Goal: Task Accomplishment & Management: Use online tool/utility

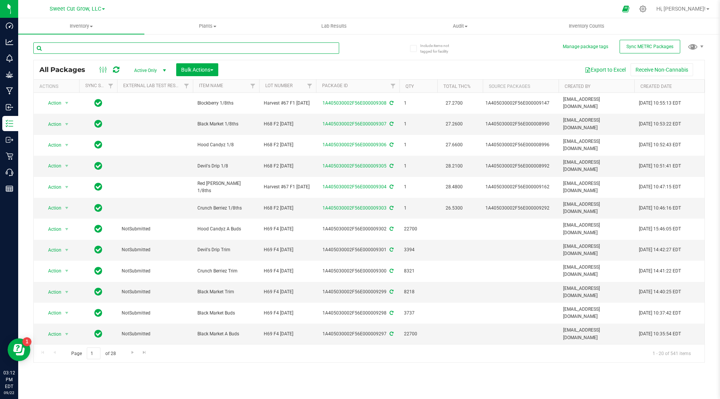
click at [202, 49] on input "text" at bounding box center [186, 47] width 306 height 11
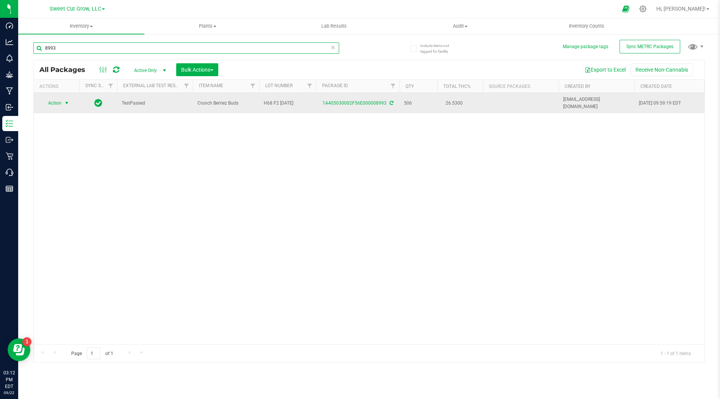
type input "8993"
click at [61, 99] on span "Action" at bounding box center [51, 103] width 20 height 11
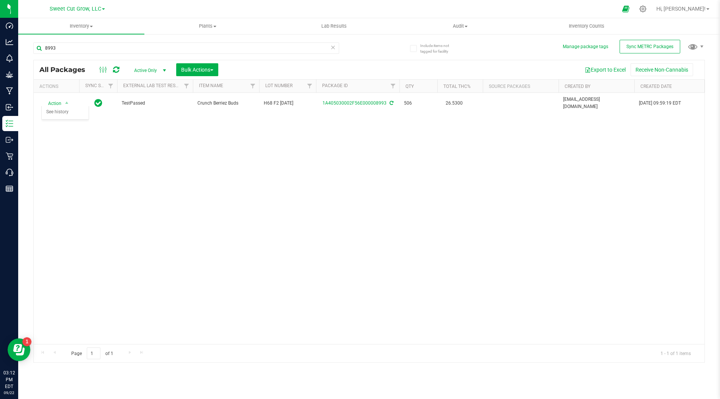
click at [132, 130] on div "Action Action Adjust qty Create package Edit attributes Global inventory Locate…" at bounding box center [369, 218] width 671 height 251
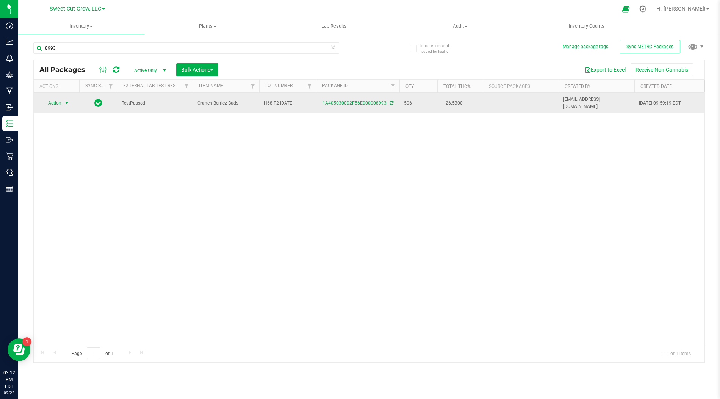
click at [66, 102] on span "select" at bounding box center [67, 103] width 6 height 6
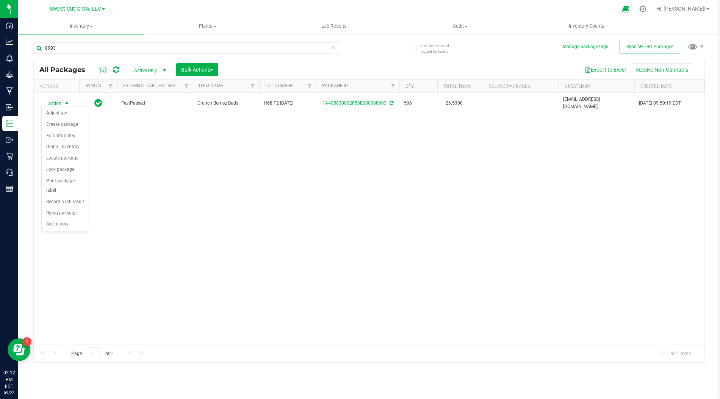
click at [133, 172] on div "Action Action Adjust qty Create package Edit attributes Global inventory Locate…" at bounding box center [369, 218] width 671 height 251
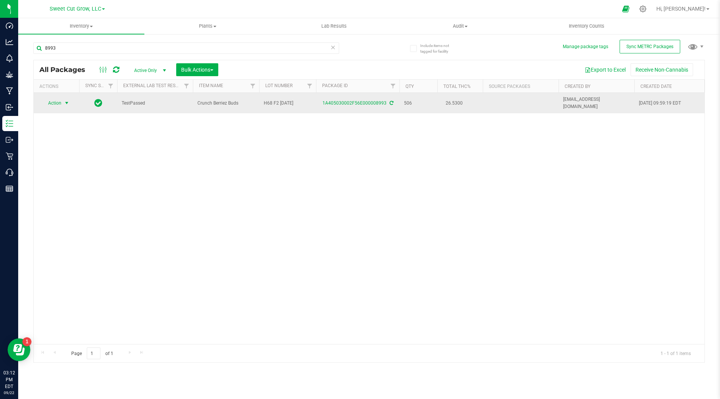
click at [66, 100] on span "select" at bounding box center [67, 103] width 6 height 6
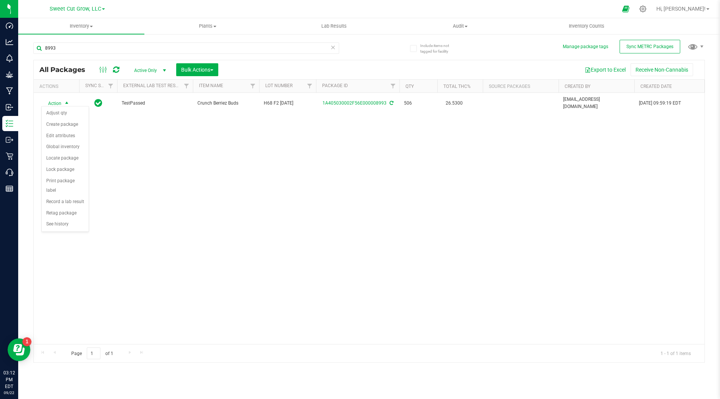
click at [174, 171] on div "Action Action Adjust qty Create package Edit attributes Global inventory Locate…" at bounding box center [369, 218] width 671 height 251
click at [125, 166] on div "Action Action Adjust qty Create package Edit attributes Global inventory Locate…" at bounding box center [369, 218] width 671 height 251
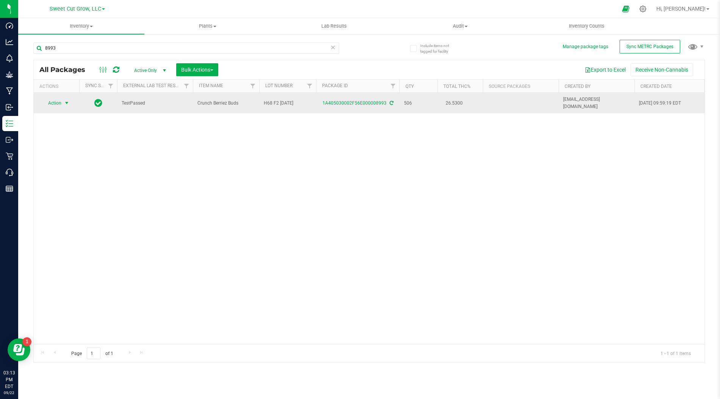
click at [67, 98] on span "select" at bounding box center [66, 103] width 9 height 11
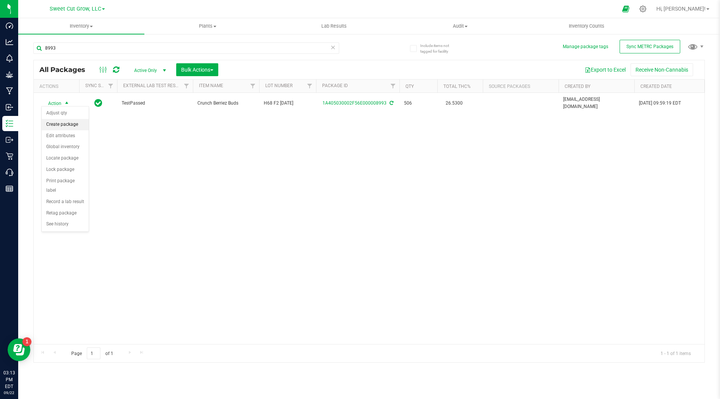
click at [74, 122] on li "Create package" at bounding box center [65, 124] width 47 height 11
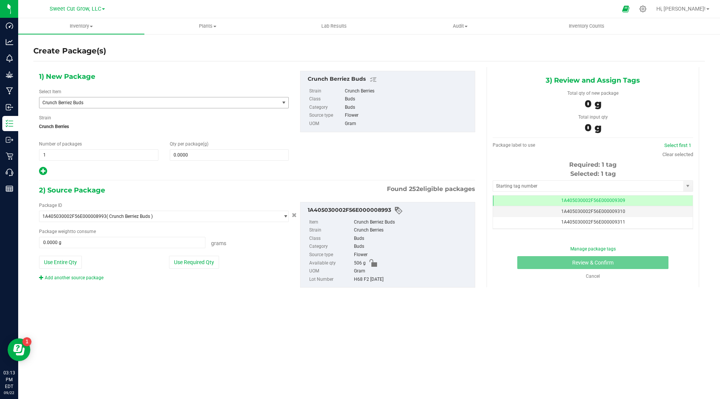
click at [231, 102] on span "Crunch Berriez Buds" at bounding box center [154, 102] width 224 height 5
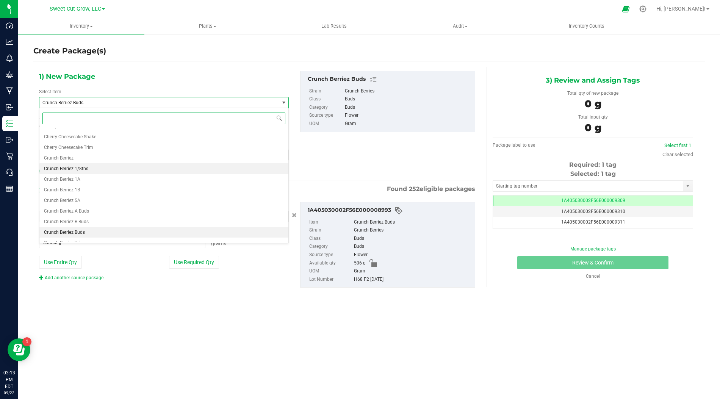
click at [155, 167] on li "Crunch Berriez 1/8ths" at bounding box center [163, 168] width 249 height 11
type input "0"
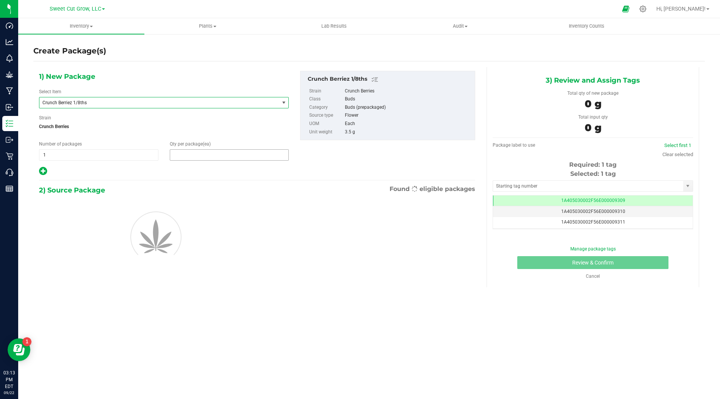
click at [201, 154] on span at bounding box center [229, 154] width 119 height 11
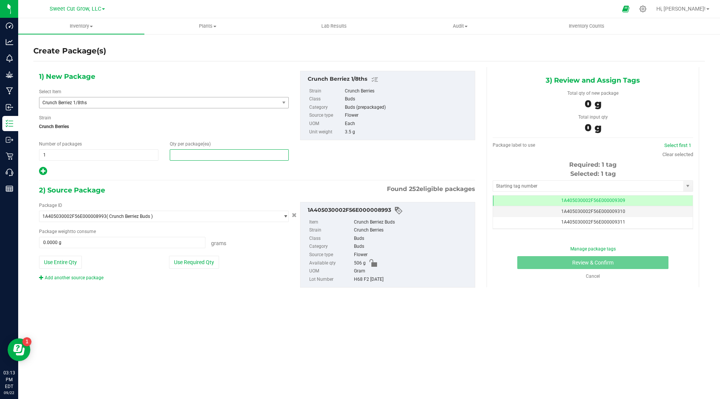
type input "1"
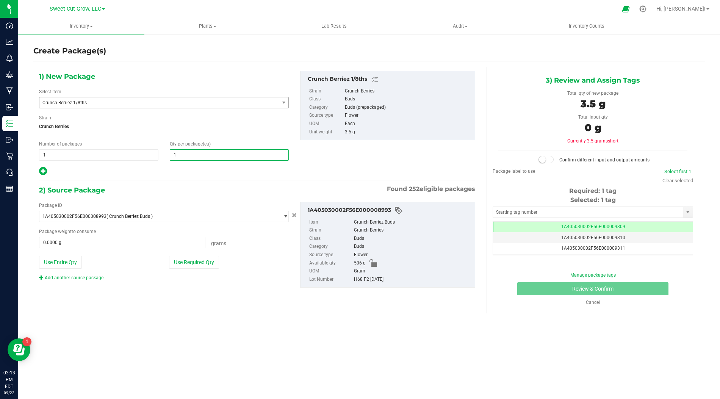
type input "1"
click at [200, 177] on div "1) New Package Select Item Crunch Berriez 1/8ths Blockberry 1B Blockberry 5A Bl…" at bounding box center [257, 185] width 448 height 237
click at [196, 268] on div "Package ID 1A405030002F56E000008993 ( Crunch Berriez Buds ) 1A405030002F56E0000…" at bounding box center [163, 241] width 261 height 79
click at [196, 262] on button "Use Required Qty" at bounding box center [194, 262] width 50 height 13
type input "3.5000 g"
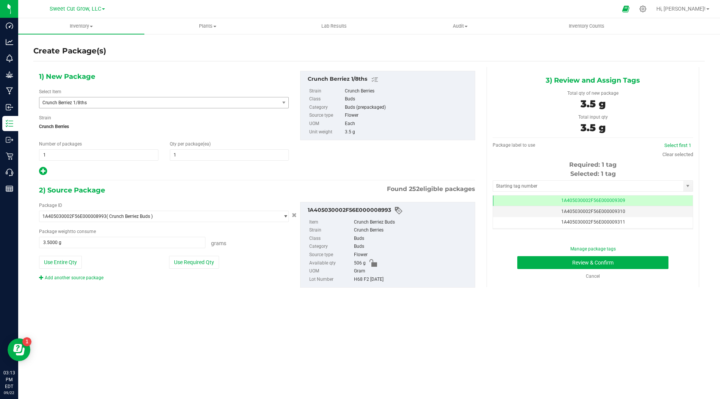
click at [342, 294] on div "2) Source Package Found 252 eligible packages Package ID 1A405030002F56E0000089…" at bounding box center [257, 243] width 436 height 116
click at [573, 262] on button "Review & Confirm" at bounding box center [592, 262] width 151 height 13
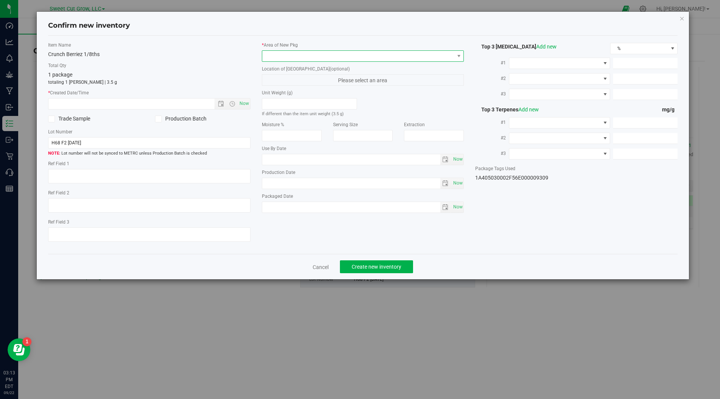
click at [446, 54] on span at bounding box center [358, 56] width 192 height 11
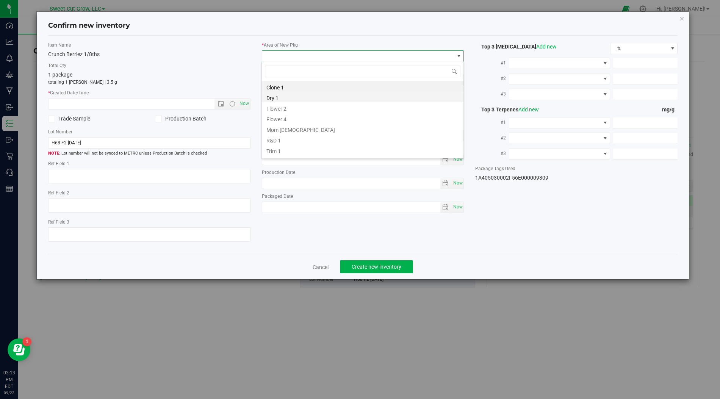
scroll to position [11, 202]
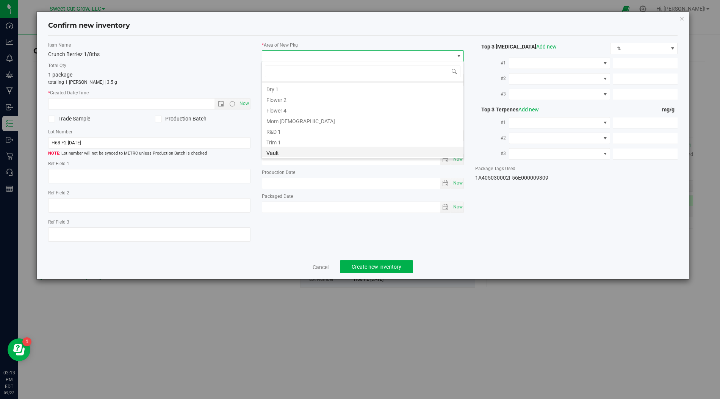
click at [285, 154] on li "Vault" at bounding box center [363, 152] width 202 height 11
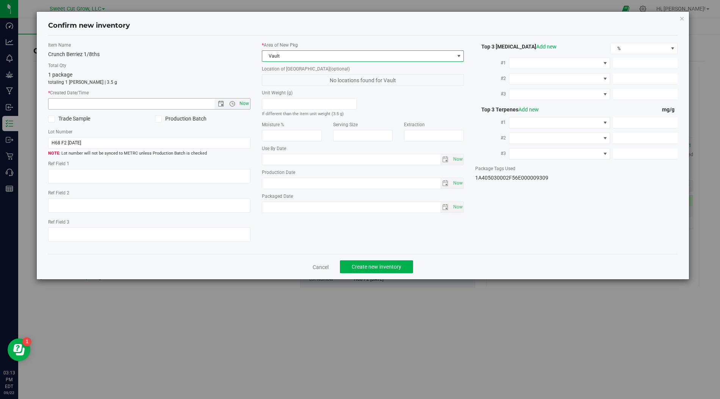
click at [248, 105] on span "Now" at bounding box center [244, 103] width 13 height 11
type input "[DATE] 3:14 PM"
click at [393, 264] on span "Create new inventory" at bounding box center [377, 267] width 50 height 6
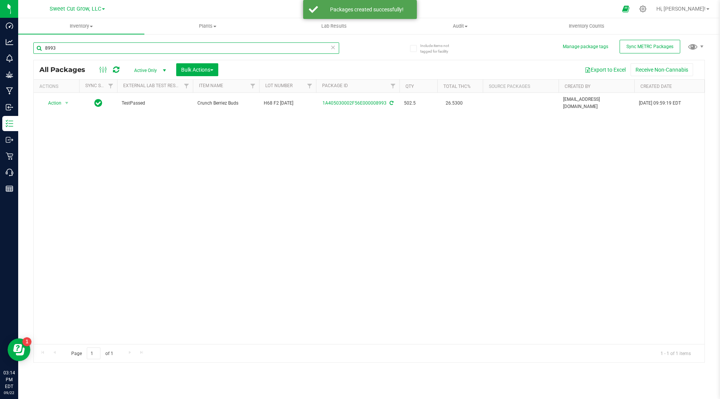
click at [122, 48] on input "8993" at bounding box center [186, 47] width 306 height 11
type input "8982"
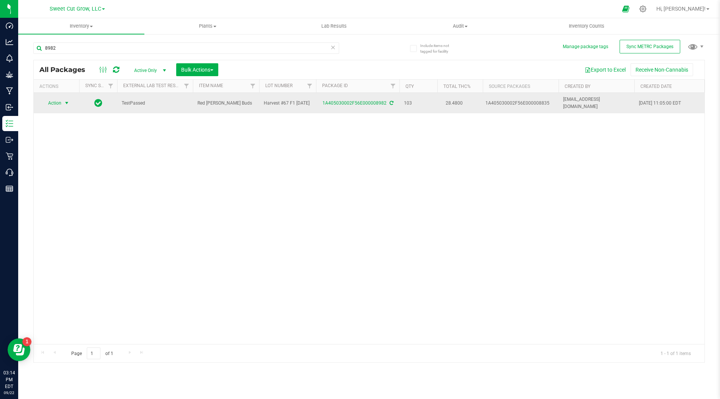
click at [64, 103] on span "select" at bounding box center [67, 103] width 6 height 6
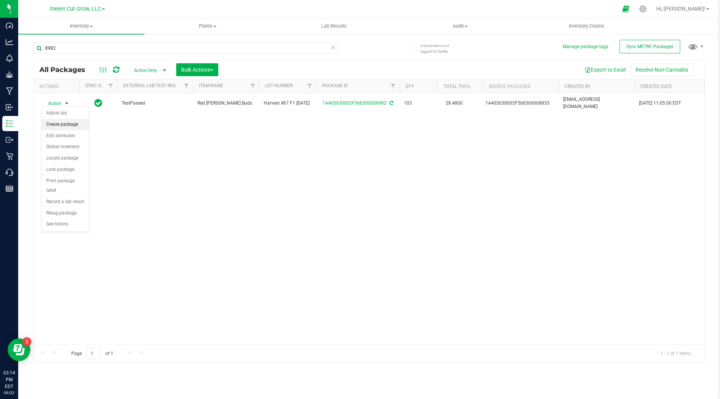
click at [70, 127] on li "Create package" at bounding box center [65, 124] width 47 height 11
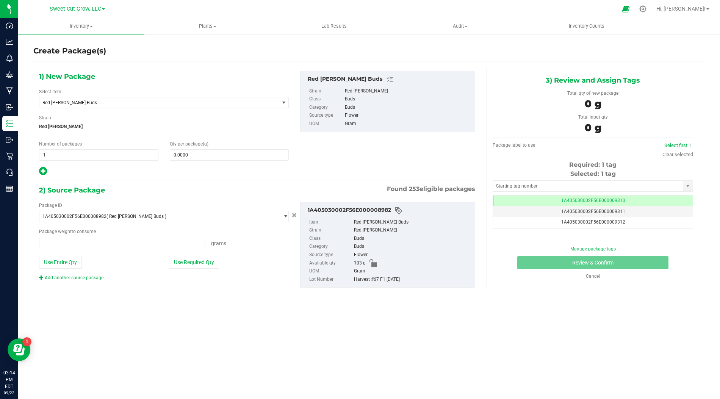
type input "0.0000 g"
click at [162, 100] on span "Red [PERSON_NAME] Buds" at bounding box center [154, 102] width 224 height 5
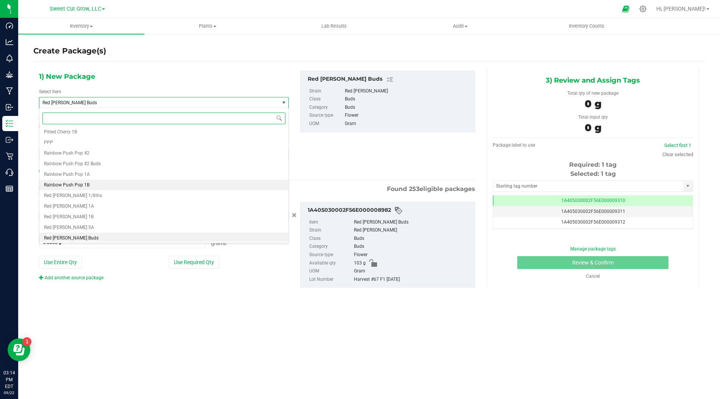
scroll to position [980, 0]
click at [129, 190] on li "Red [PERSON_NAME] 1/8ths" at bounding box center [163, 193] width 249 height 11
type input "0"
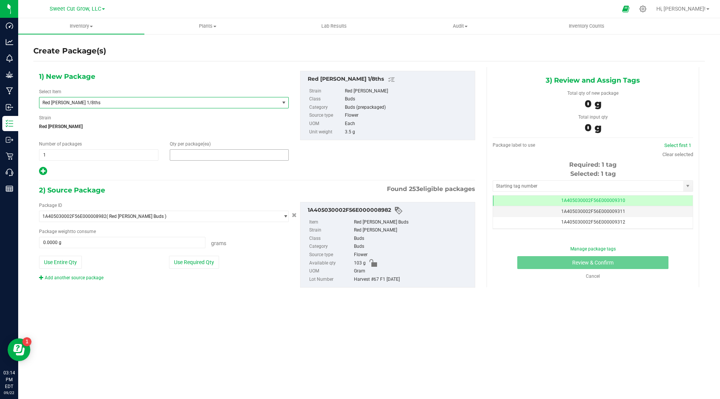
click at [184, 156] on span at bounding box center [229, 154] width 119 height 11
type input "1"
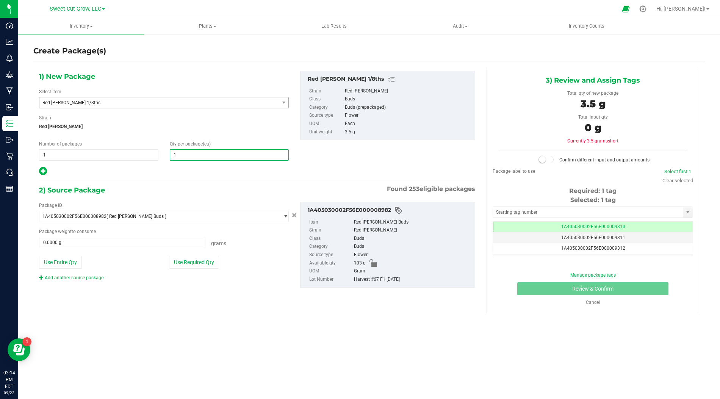
type input "1"
click at [191, 179] on div "1) New Package Select Item Red [PERSON_NAME] 1/8ths Hood Candyz Micros Hood Can…" at bounding box center [257, 185] width 448 height 237
click at [198, 259] on button "Use Required Qty" at bounding box center [194, 262] width 50 height 13
type input "3.5000 g"
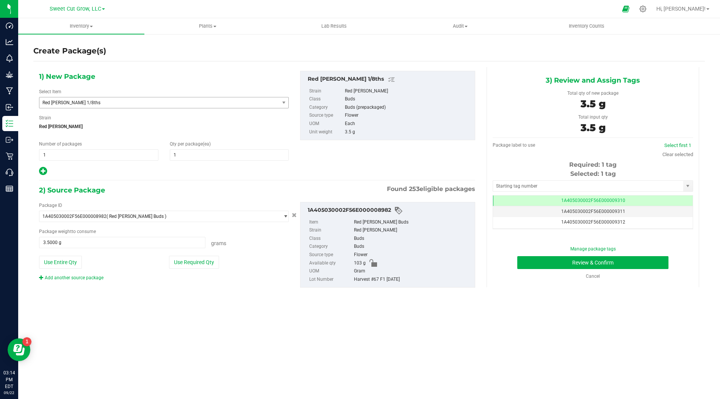
click at [387, 296] on div "2) Source Package Found 253 eligible packages Package ID 1A405030002F56E0000089…" at bounding box center [257, 243] width 436 height 116
click at [541, 258] on button "Review & Confirm" at bounding box center [592, 262] width 151 height 13
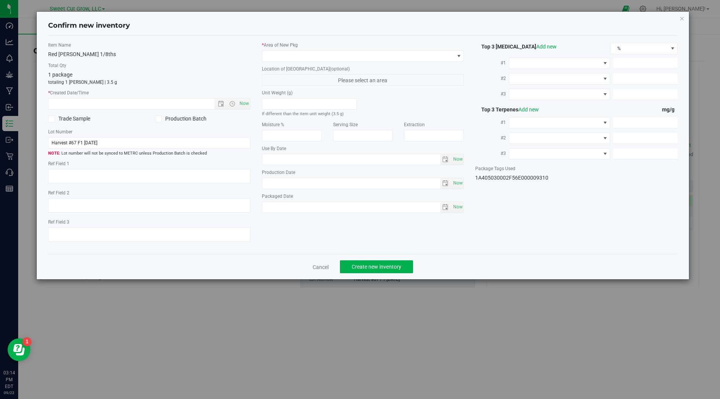
click at [351, 62] on div "* Area of [GEOGRAPHIC_DATA] Location of [GEOGRAPHIC_DATA] (optional) Please sel…" at bounding box center [363, 129] width 214 height 175
click at [349, 60] on span at bounding box center [358, 56] width 192 height 11
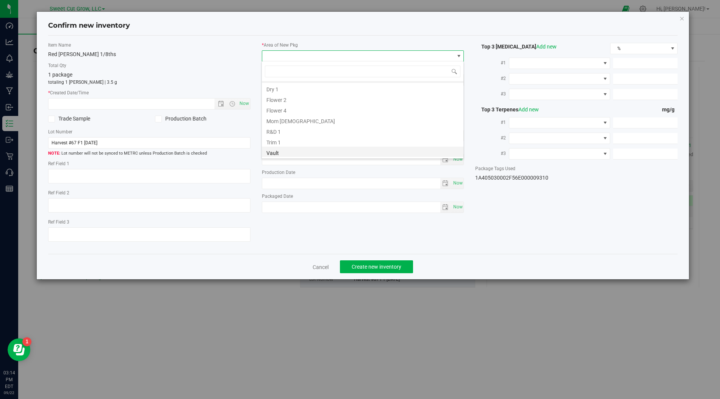
click at [304, 149] on li "Vault" at bounding box center [363, 152] width 202 height 11
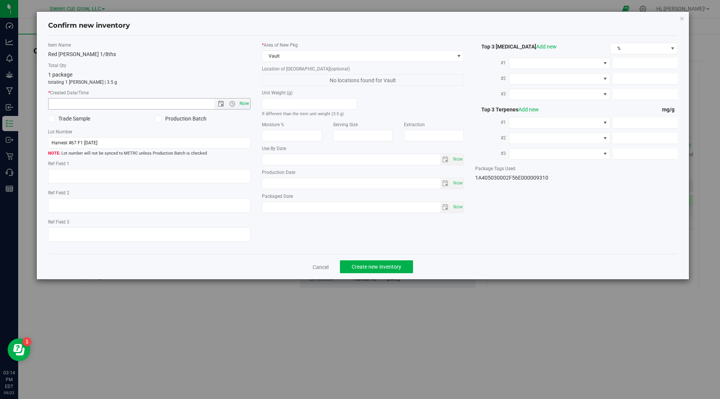
click at [246, 103] on span "Now" at bounding box center [244, 103] width 13 height 11
type input "[DATE] 3:14 PM"
click at [375, 267] on span "Create new inventory" at bounding box center [377, 267] width 50 height 6
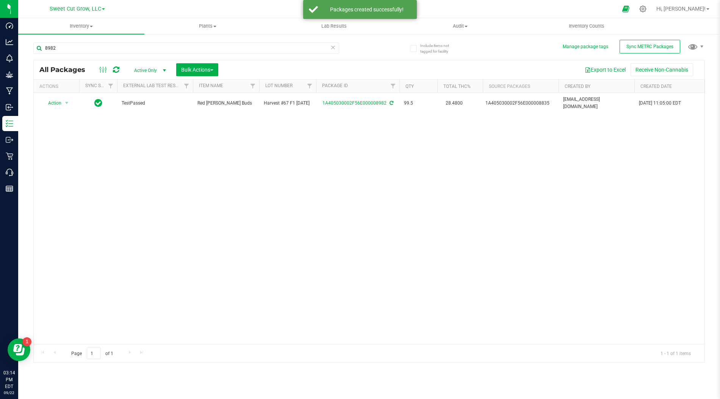
click at [222, 178] on div "Action Action Adjust qty Create package Edit attributes Global inventory Locate…" at bounding box center [369, 218] width 671 height 251
click at [110, 44] on input "8982" at bounding box center [186, 47] width 306 height 11
click at [124, 171] on div "Action Action Adjust qty Create package Edit attributes Global inventory Locate…" at bounding box center [369, 218] width 671 height 251
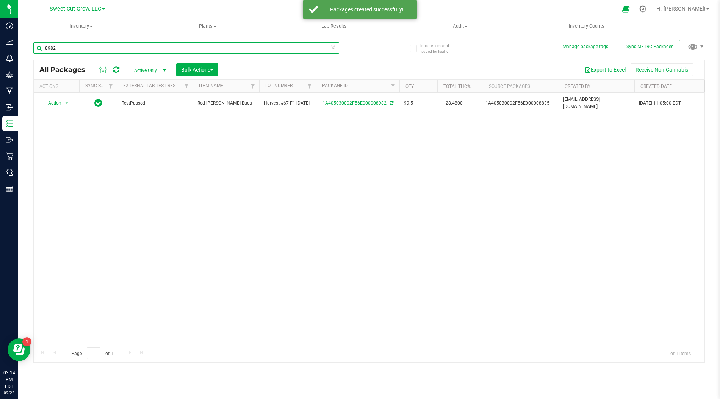
click at [138, 47] on input "8982" at bounding box center [186, 47] width 306 height 11
type input "8992"
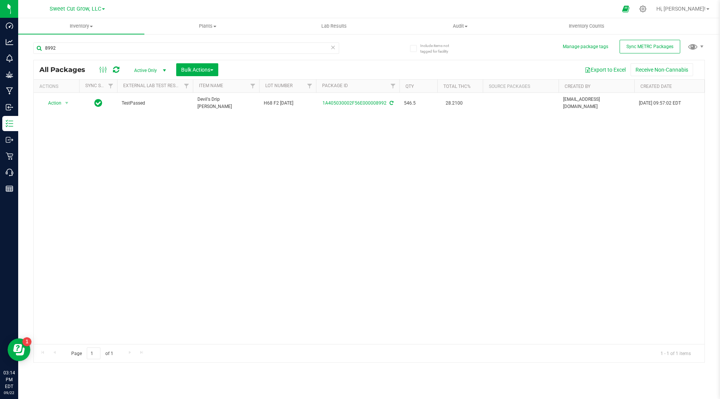
click at [119, 147] on div "Action Action Adjust qty Create package Edit attributes Global inventory Locate…" at bounding box center [369, 218] width 671 height 251
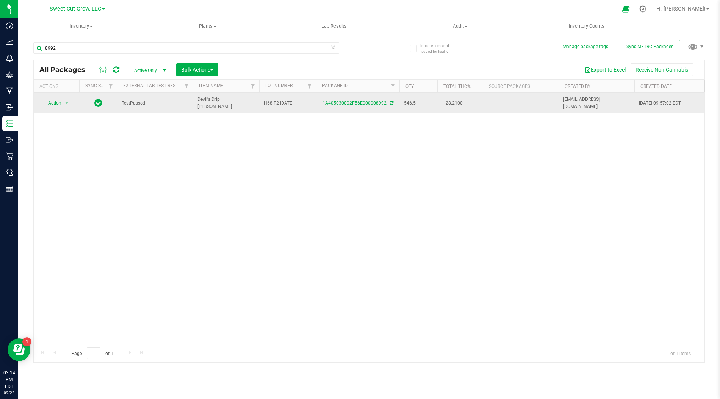
click at [63, 101] on span "select" at bounding box center [66, 103] width 9 height 11
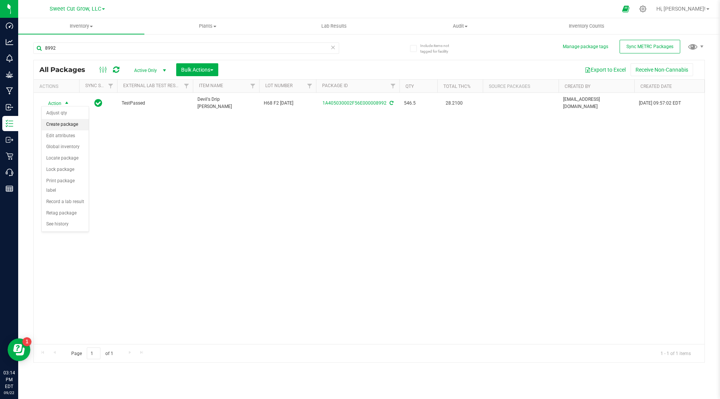
click at [67, 125] on li "Create package" at bounding box center [65, 124] width 47 height 11
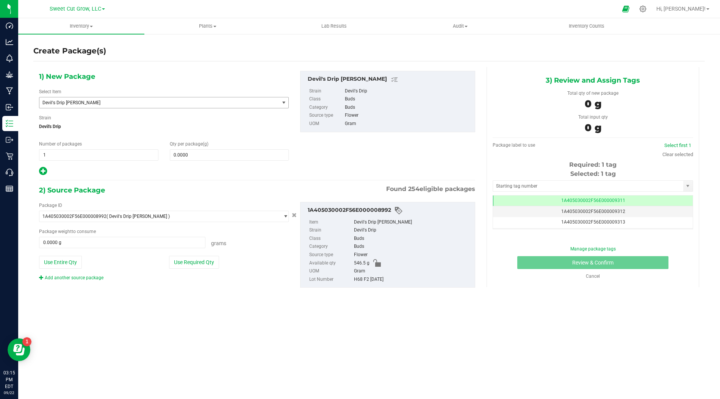
click at [201, 105] on span "Devil's Drip [PERSON_NAME]" at bounding box center [154, 102] width 224 height 5
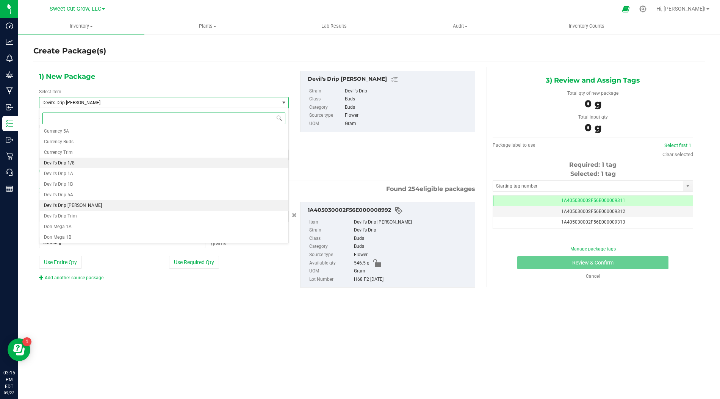
click at [165, 163] on li "Devil's Drip 1/8" at bounding box center [163, 163] width 249 height 11
type input "0"
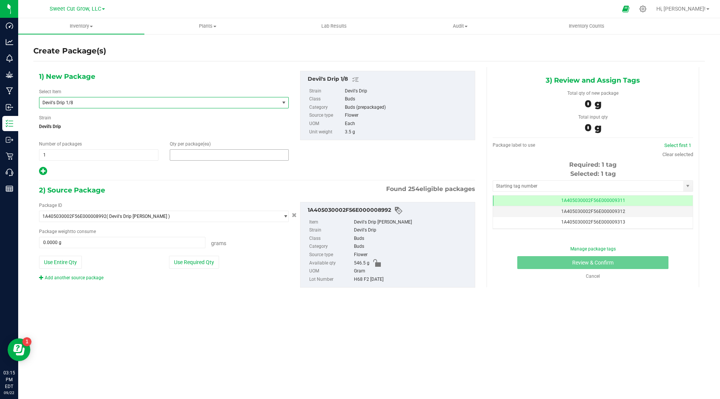
click at [235, 153] on span at bounding box center [229, 154] width 119 height 11
type input "1"
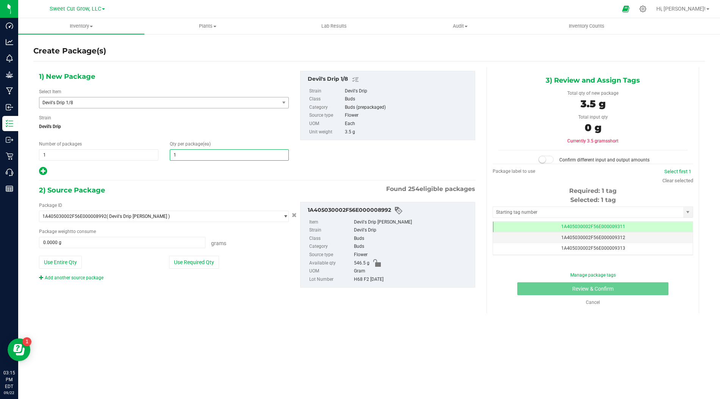
type input "1"
click at [187, 187] on div "2) Source Package Found 254 eligible packages" at bounding box center [257, 190] width 436 height 11
click at [205, 258] on button "Use Required Qty" at bounding box center [194, 262] width 50 height 13
type input "3.5000 g"
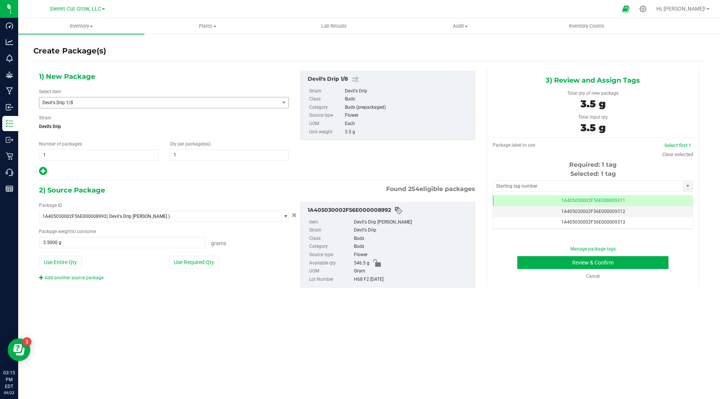
click at [342, 285] on div "1A405030002F56E000008992 Item Devil's Drip Buds Strain Devil's Drip Class Buds …" at bounding box center [387, 245] width 175 height 86
click at [576, 259] on button "Review & Confirm" at bounding box center [592, 262] width 151 height 13
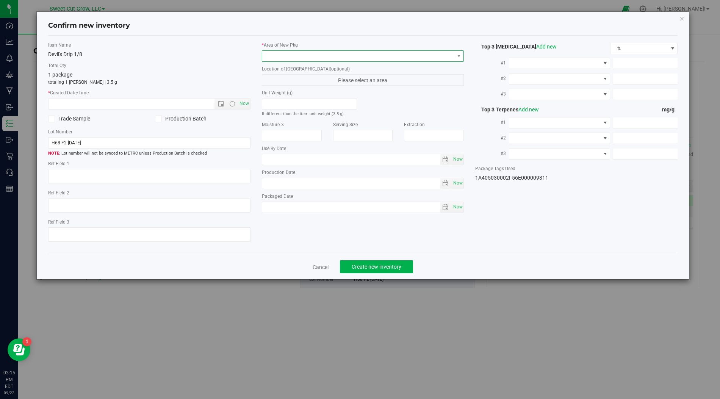
click at [390, 56] on span at bounding box center [358, 56] width 192 height 11
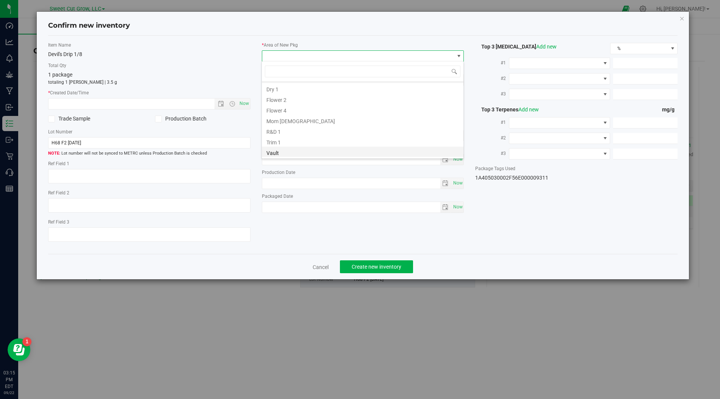
click at [288, 150] on li "Vault" at bounding box center [363, 152] width 202 height 11
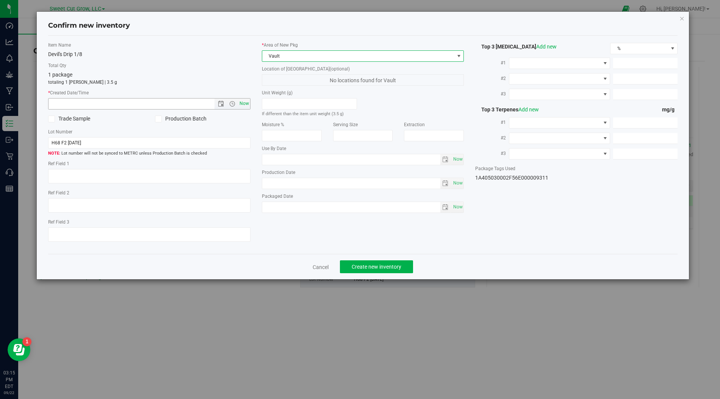
click at [245, 101] on span "Now" at bounding box center [244, 103] width 13 height 11
type input "[DATE] 3:15 PM"
click at [371, 265] on span "Create new inventory" at bounding box center [377, 267] width 50 height 6
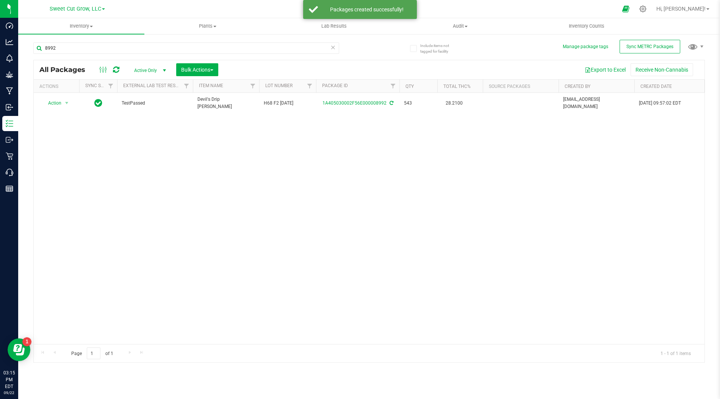
click at [359, 142] on div "Action Action Adjust qty Create package Edit attributes Global inventory Locate…" at bounding box center [369, 218] width 671 height 251
click at [66, 134] on div "Action Action Adjust qty Create package Edit attributes Global inventory Locate…" at bounding box center [369, 218] width 671 height 251
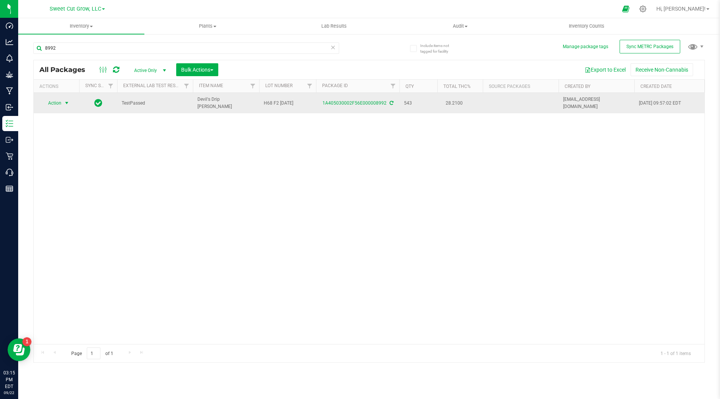
click at [66, 100] on span "select" at bounding box center [67, 103] width 6 height 6
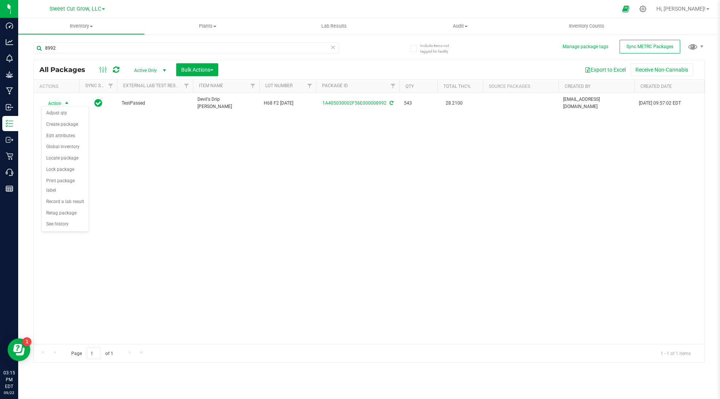
click at [201, 133] on div "Action Action Adjust qty Create package Edit attributes Global inventory Locate…" at bounding box center [369, 218] width 671 height 251
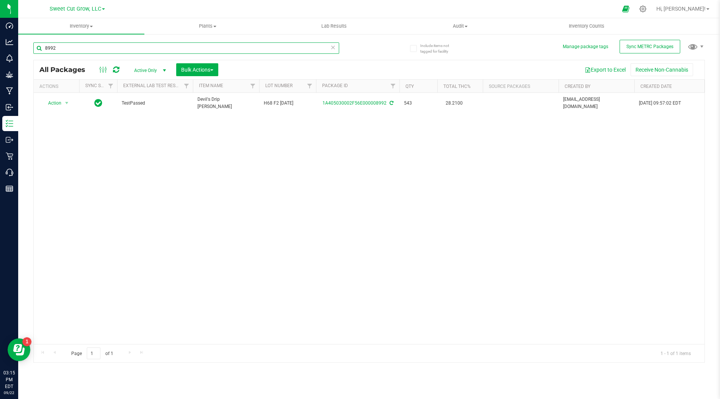
click at [74, 47] on input "8992" at bounding box center [186, 47] width 306 height 11
type input "8996"
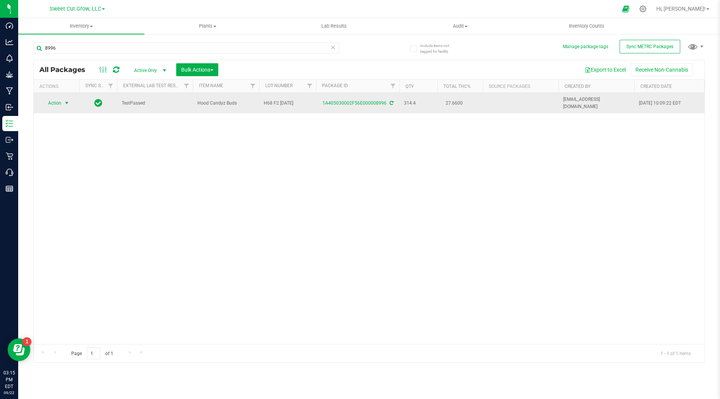
click at [65, 100] on span "select" at bounding box center [67, 103] width 6 height 6
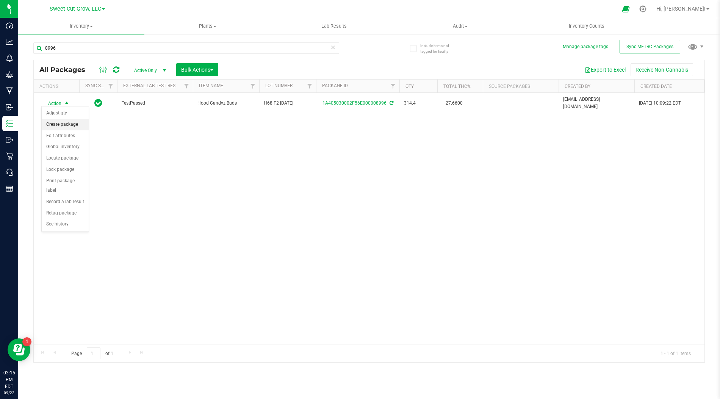
click at [66, 127] on li "Create package" at bounding box center [65, 124] width 47 height 11
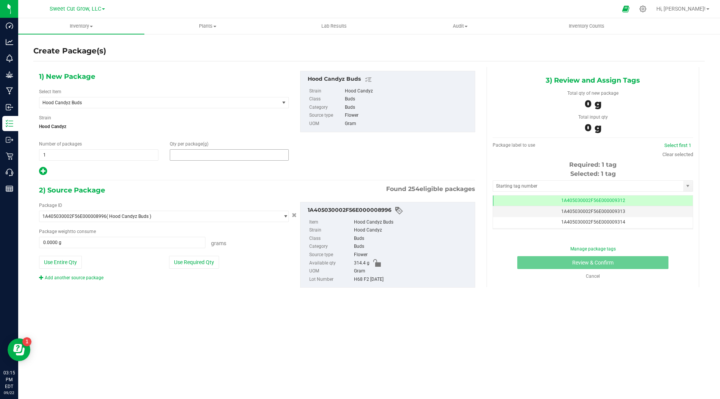
click at [197, 155] on span at bounding box center [229, 154] width 119 height 11
click at [157, 106] on span "Hood Candyz Buds" at bounding box center [159, 102] width 240 height 11
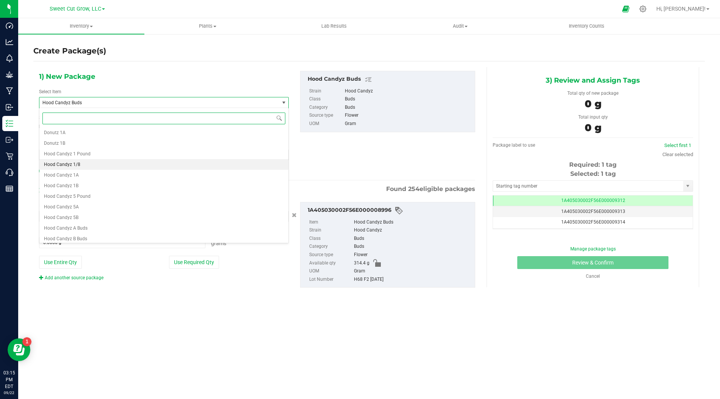
click at [112, 164] on li "Hood Candyz 1/8" at bounding box center [163, 164] width 249 height 11
type input "0"
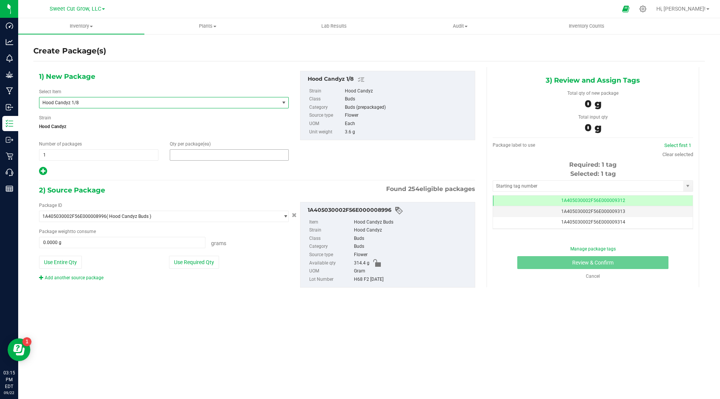
click at [202, 155] on span at bounding box center [229, 154] width 119 height 11
type input "1"
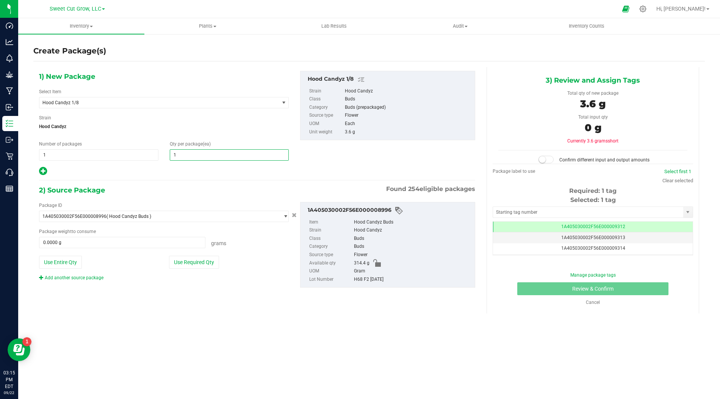
type input "1"
click at [184, 172] on div at bounding box center [164, 171] width 250 height 10
click at [193, 263] on button "Use Required Qty" at bounding box center [194, 262] width 50 height 13
type input "3.6000 g"
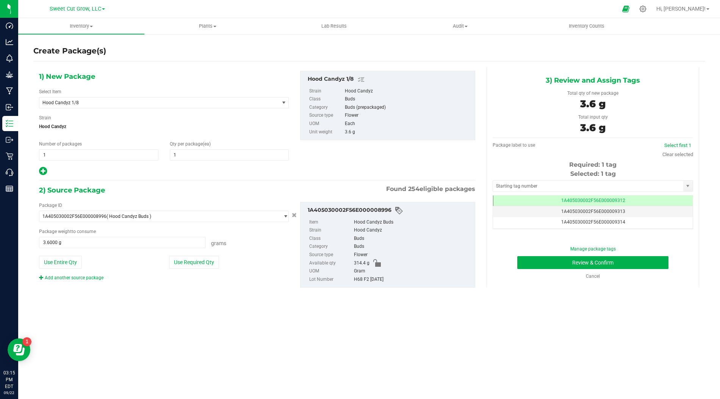
click at [428, 311] on div "Inventory All packages All inventory Waste log Create inventory Plants All plan…" at bounding box center [369, 208] width 702 height 381
click at [601, 348] on div "Inventory All packages All inventory Waste log Create inventory Plants All plan…" at bounding box center [369, 208] width 702 height 381
click at [564, 258] on button "Review & Confirm" at bounding box center [592, 262] width 151 height 13
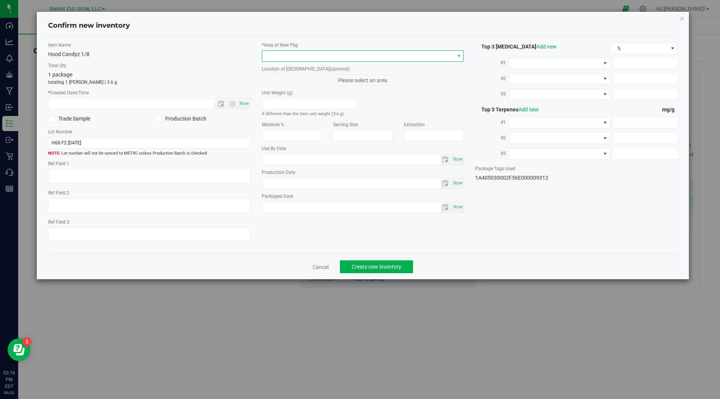
click at [373, 56] on span at bounding box center [358, 56] width 192 height 11
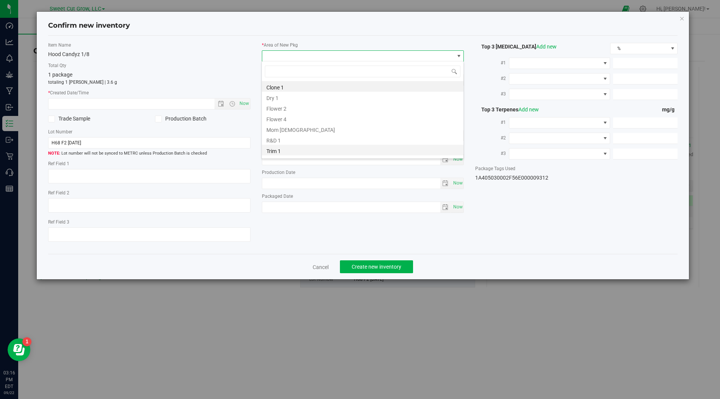
scroll to position [37897, 37706]
click at [298, 153] on li "Vault" at bounding box center [363, 152] width 202 height 11
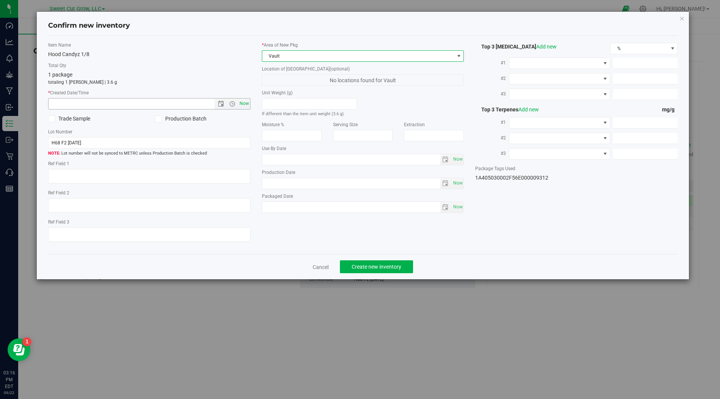
click at [248, 103] on span "Now" at bounding box center [244, 103] width 13 height 11
type input "[DATE] 3:16 PM"
click at [387, 264] on span "Create new inventory" at bounding box center [377, 267] width 50 height 6
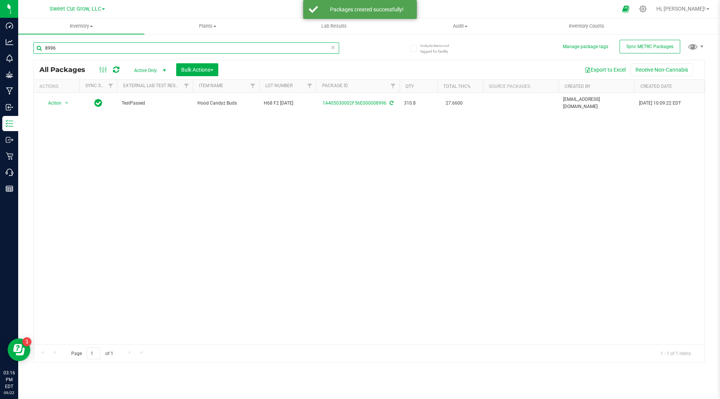
click at [156, 44] on input "8996" at bounding box center [186, 47] width 306 height 11
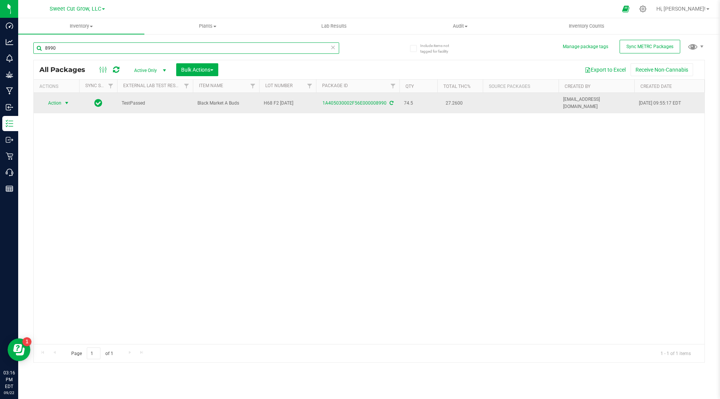
type input "8990"
click at [62, 100] on span "select" at bounding box center [66, 103] width 9 height 11
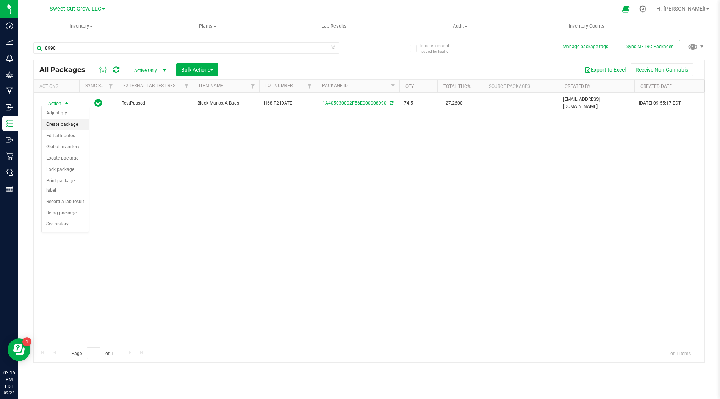
click at [67, 122] on li "Create package" at bounding box center [65, 124] width 47 height 11
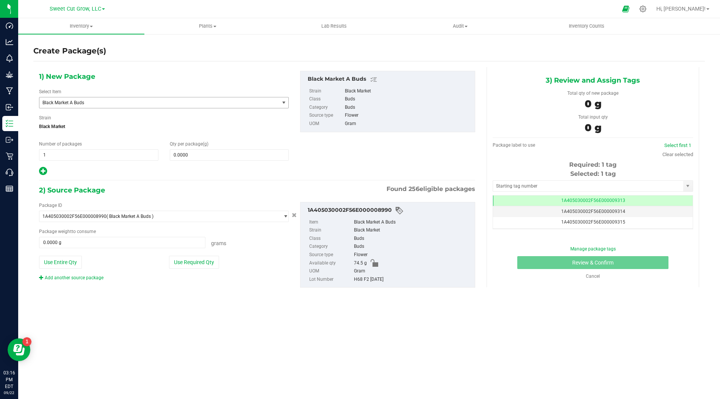
click at [190, 103] on span "Black Market A Buds" at bounding box center [154, 102] width 224 height 5
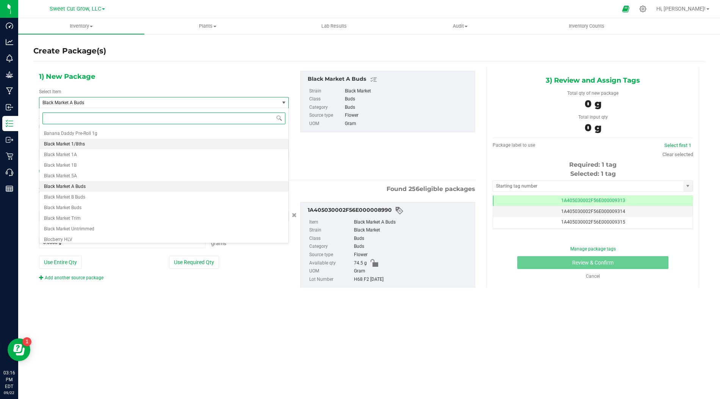
click at [90, 144] on li "Black Market 1/8ths" at bounding box center [163, 144] width 249 height 11
type input "0"
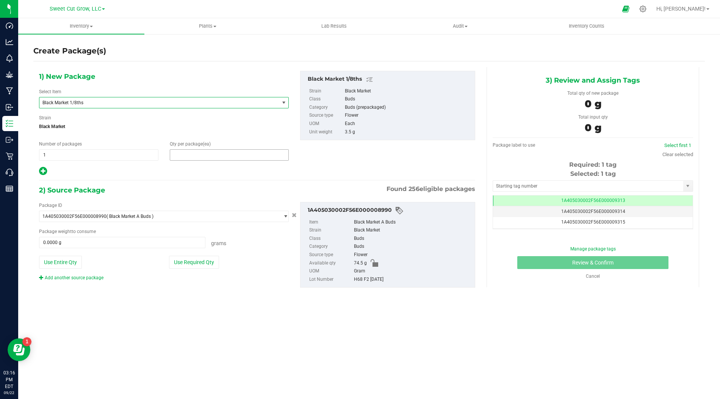
click at [219, 157] on span at bounding box center [229, 154] width 119 height 11
type input "1"
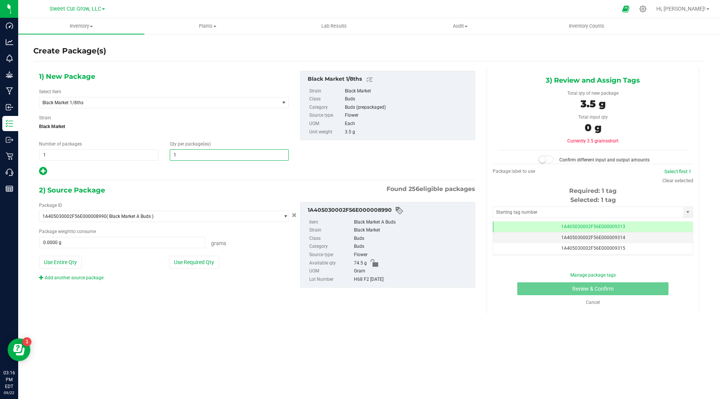
type input "1"
click at [180, 197] on div "Package ID 1A405030002F56E000008990 ( Black Market A Buds ) 1A405030002F56E0000…" at bounding box center [257, 245] width 448 height 98
click at [186, 250] on div "Package ID 1A405030002F56E000008990 ( Black Market A Buds ) 1A405030002F56E0000…" at bounding box center [163, 241] width 261 height 79
click at [186, 256] on button "Use Required Qty" at bounding box center [194, 262] width 50 height 13
type input "3.5000 g"
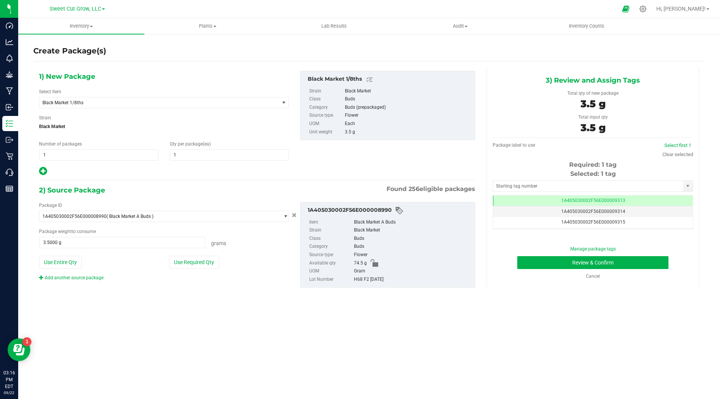
click at [470, 314] on div "Inventory All packages All inventory Waste log Create inventory Plants All plan…" at bounding box center [369, 208] width 702 height 381
click at [549, 262] on button "Review & Confirm" at bounding box center [592, 262] width 151 height 13
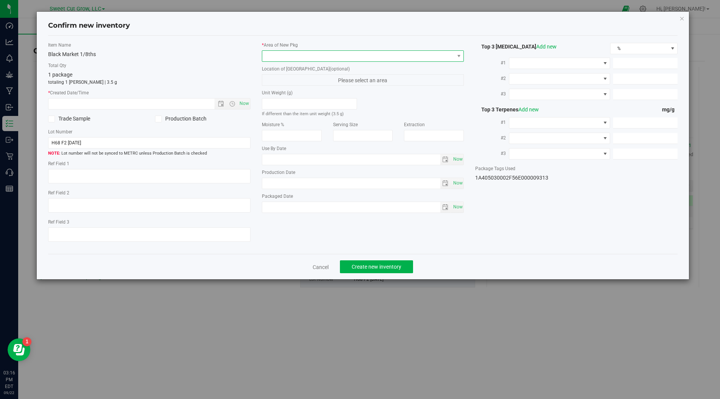
click at [381, 55] on span at bounding box center [358, 56] width 192 height 11
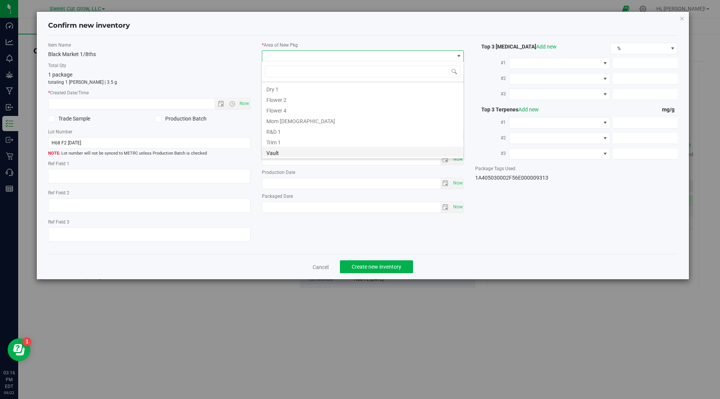
click at [293, 151] on li "Vault" at bounding box center [363, 152] width 202 height 11
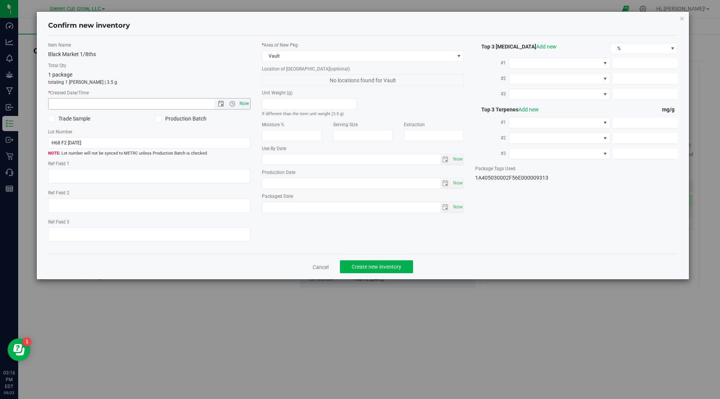
click at [248, 103] on span "Now" at bounding box center [244, 103] width 13 height 11
type input "[DATE] 3:16 PM"
click at [361, 261] on button "Create new inventory" at bounding box center [376, 266] width 73 height 13
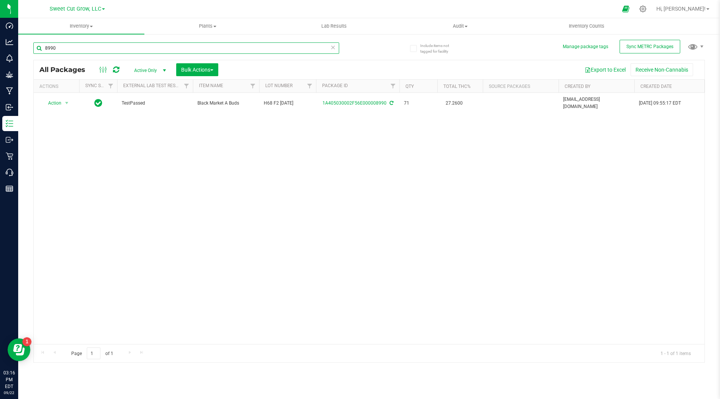
click at [144, 48] on input "8990" at bounding box center [186, 47] width 306 height 11
type input "9147"
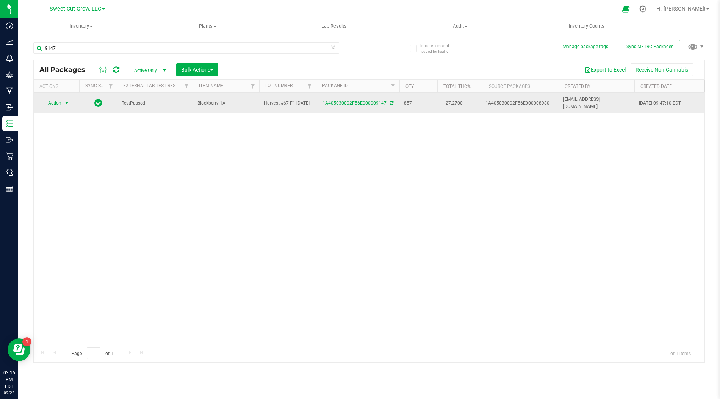
click at [64, 103] on span "select" at bounding box center [67, 103] width 6 height 6
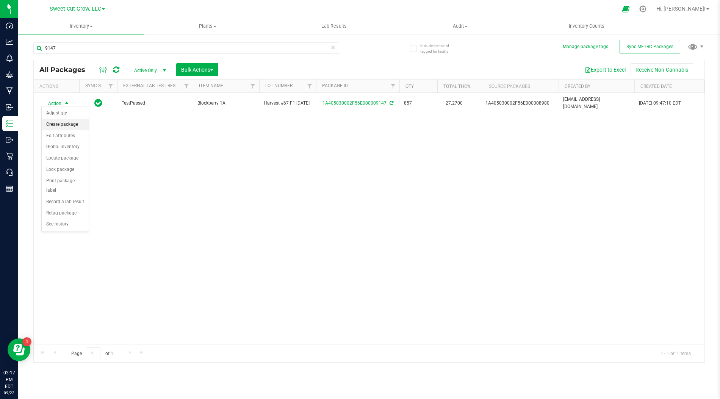
click at [67, 124] on li "Create package" at bounding box center [65, 124] width 47 height 11
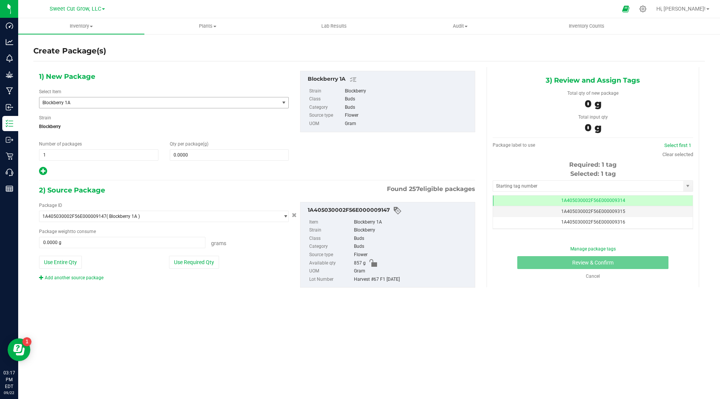
click at [180, 102] on span "Blockberry 1A" at bounding box center [154, 102] width 224 height 5
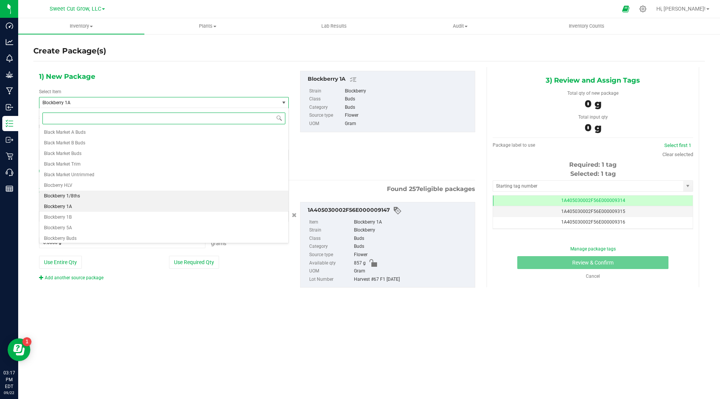
click at [118, 196] on li "Blockberry 1/8ths" at bounding box center [163, 196] width 249 height 11
type input "0"
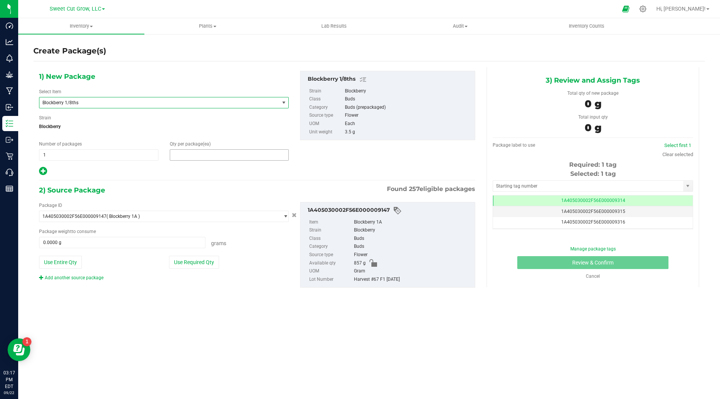
click at [216, 152] on span at bounding box center [229, 154] width 119 height 11
type input "1"
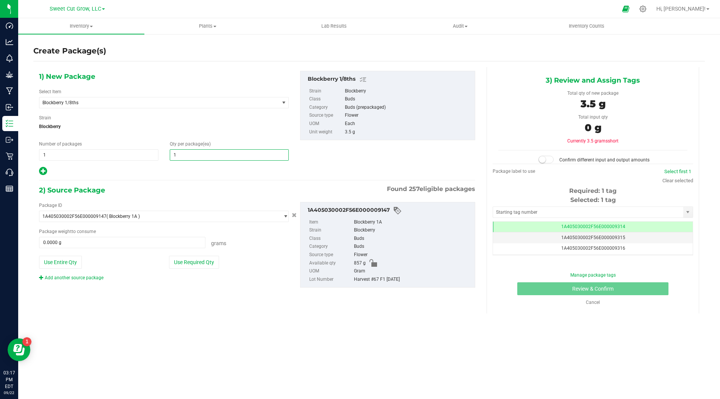
type input "1"
click at [181, 177] on div "1) New Package Select Item Blockberry 1/8ths Banana Daddy Pre-Roll 1g Black Mar…" at bounding box center [257, 185] width 448 height 237
click at [197, 257] on button "Use Required Qty" at bounding box center [194, 262] width 50 height 13
type input "3.5000 g"
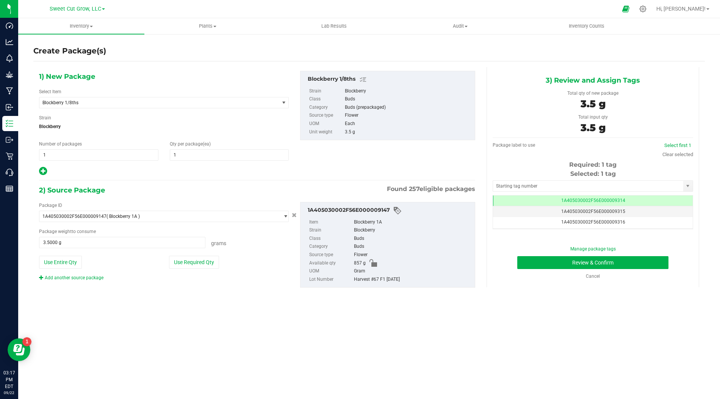
click at [267, 312] on div "Inventory All packages All inventory Waste log Create inventory Plants All plan…" at bounding box center [369, 208] width 702 height 381
click at [635, 260] on button "Review & Confirm" at bounding box center [592, 262] width 151 height 13
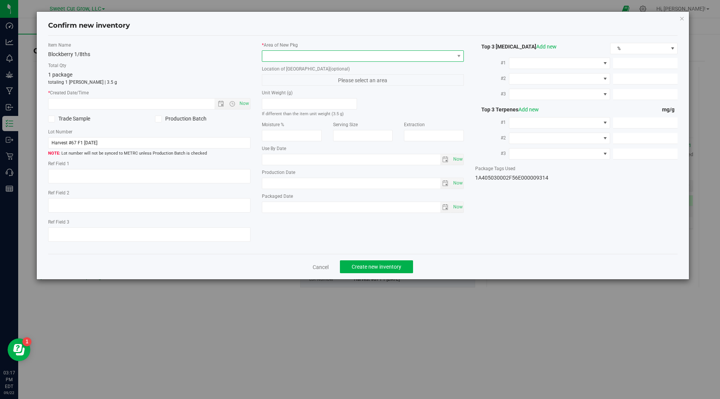
click at [381, 57] on span at bounding box center [358, 56] width 192 height 11
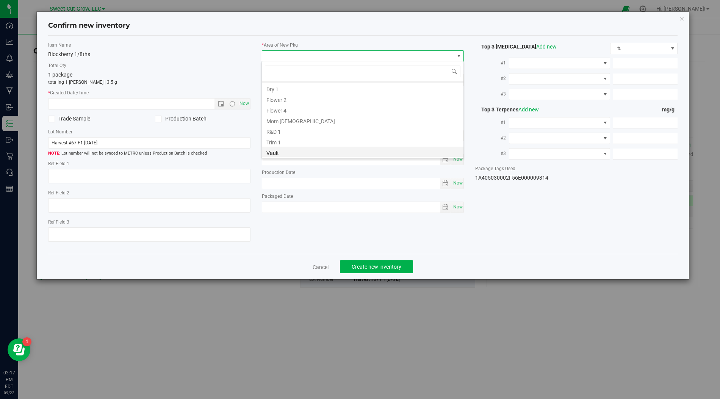
click at [292, 152] on li "Vault" at bounding box center [363, 152] width 202 height 11
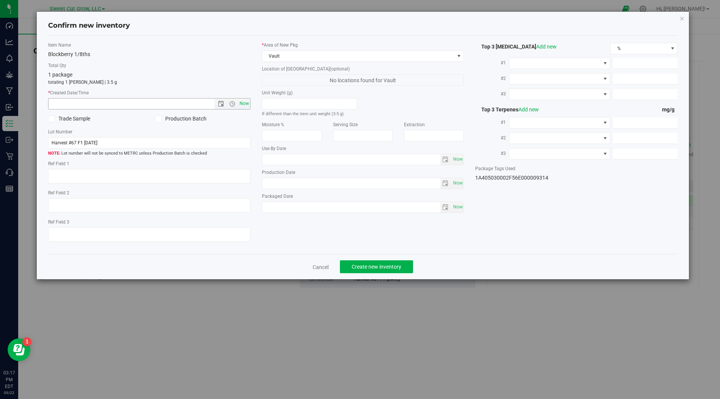
click at [246, 106] on span "Now" at bounding box center [244, 103] width 13 height 11
type input "[DATE] 3:17 PM"
click at [397, 264] on span "Create new inventory" at bounding box center [377, 267] width 50 height 6
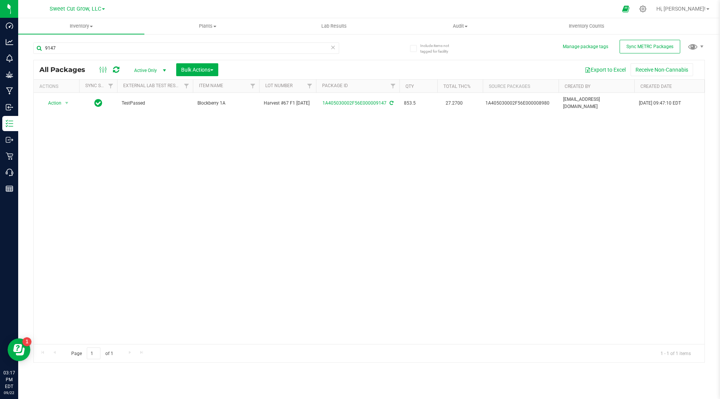
click at [342, 194] on div "Action Action Adjust qty Create package Edit attributes Global inventory Locate…" at bounding box center [369, 218] width 671 height 251
